Goal: Task Accomplishment & Management: Complete application form

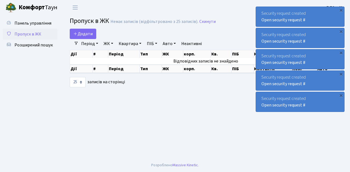
select select "25"
click at [35, 33] on span "Пропуск в ЖК" at bounding box center [27, 34] width 27 height 6
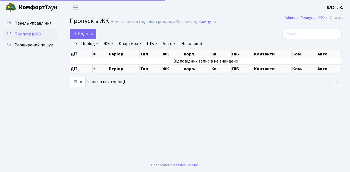
select select "25"
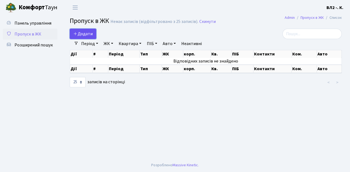
click at [91, 37] on link "Додати" at bounding box center [83, 34] width 26 height 10
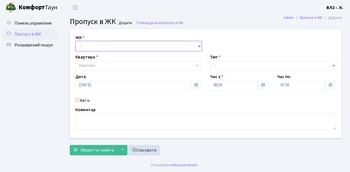
click at [199, 45] on select "- ВЛ1, Ужгородський пров., 4/1 ВЛ2, Голосіївський просп., 76 ВЛ3, пр.Голосіївсь…" at bounding box center [138, 46] width 126 height 10
select select "317"
click at [75, 41] on select "- ВЛ1, Ужгородський пров., 4/1 ВЛ2, Голосіївський просп., 76 ВЛ3, пр.Голосіївсь…" at bounding box center [138, 46] width 126 height 10
select select
click at [196, 66] on b at bounding box center [197, 65] width 2 height 1
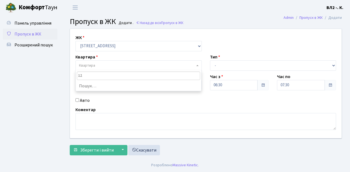
type input "124"
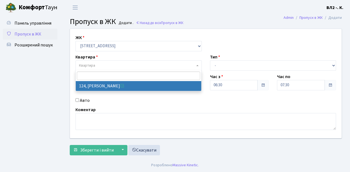
select select "38308"
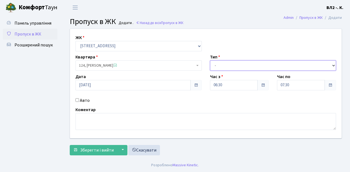
click at [333, 65] on select "- Доставка Таксі Гості Сервіс" at bounding box center [273, 65] width 126 height 10
select select "1"
click at [210, 60] on select "- Доставка Таксі Гості Сервіс" at bounding box center [273, 65] width 126 height 10
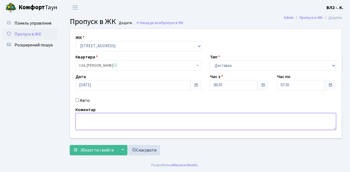
click at [87, 114] on textarea at bounding box center [205, 121] width 260 height 17
type textarea "06-30"
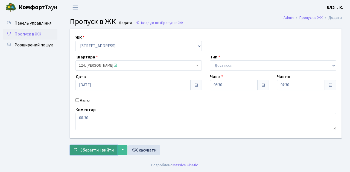
click at [85, 151] on span "Зберегти і вийти" at bounding box center [97, 150] width 34 height 6
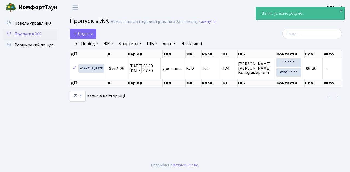
select select "25"
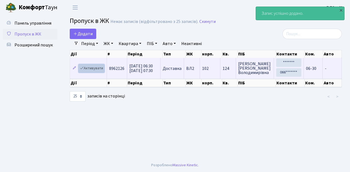
click at [102, 71] on link "Активувати" at bounding box center [91, 68] width 26 height 8
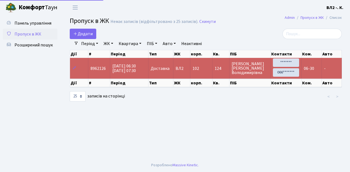
select select "25"
